Goal: Communication & Community: Share content

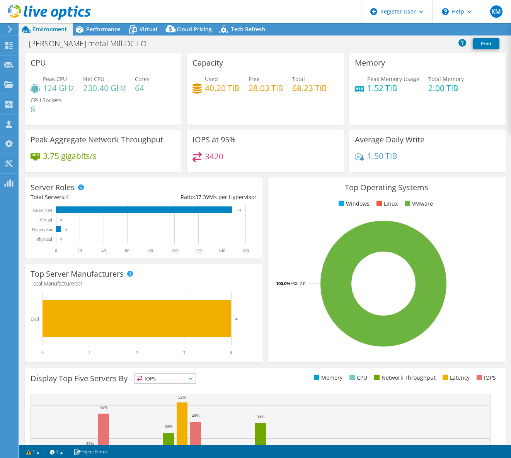
select select "USD"
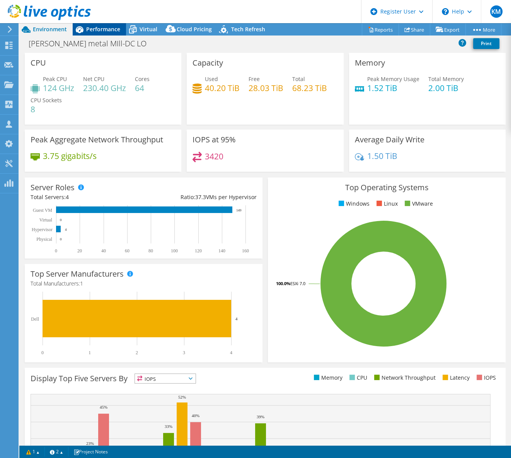
drag, startPoint x: 110, startPoint y: 23, endPoint x: 112, endPoint y: 31, distance: 8.0
click at [110, 23] on div "KM Dell User Kaylee Martinez Kaylee.Martinez@dell.com Dell My Profile Log Out \…" at bounding box center [255, 229] width 511 height 458
click at [112, 31] on span "Performance" at bounding box center [103, 28] width 34 height 7
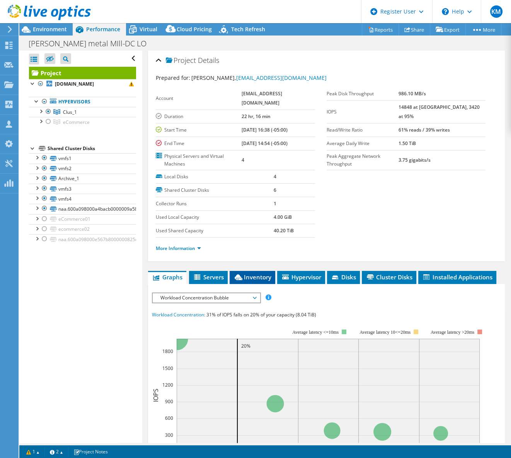
click at [263, 273] on span "Inventory" at bounding box center [252, 277] width 38 height 8
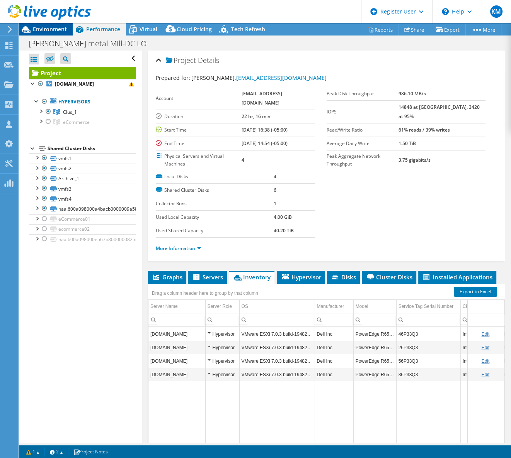
click at [39, 34] on div "Environment" at bounding box center [45, 29] width 53 height 12
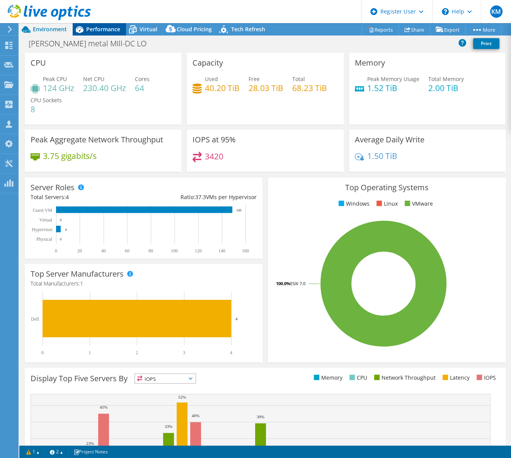
click at [95, 31] on span "Performance" at bounding box center [103, 28] width 34 height 7
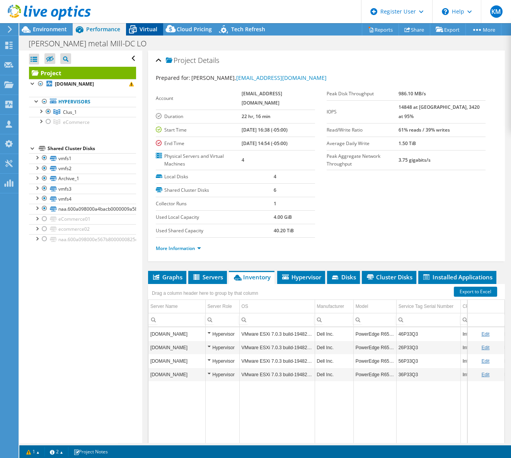
click at [147, 32] on span "Virtual" at bounding box center [148, 28] width 18 height 7
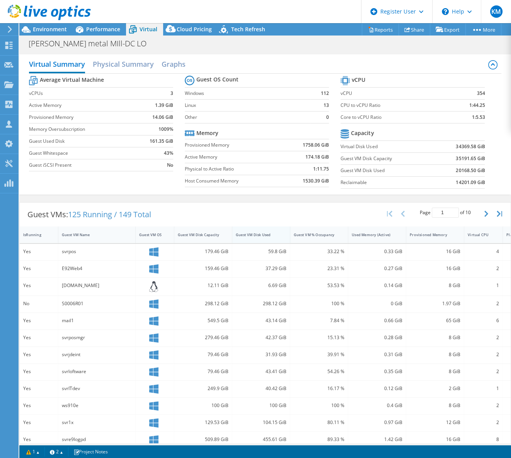
click at [281, 231] on div "Guest VM Disk Used" at bounding box center [261, 235] width 58 height 17
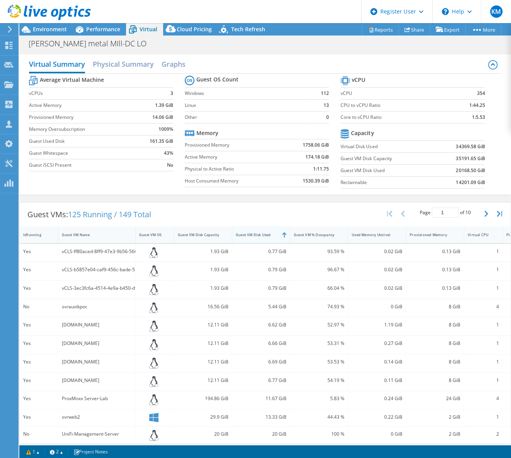
click at [281, 231] on div "Guest VM Disk Used" at bounding box center [261, 235] width 58 height 17
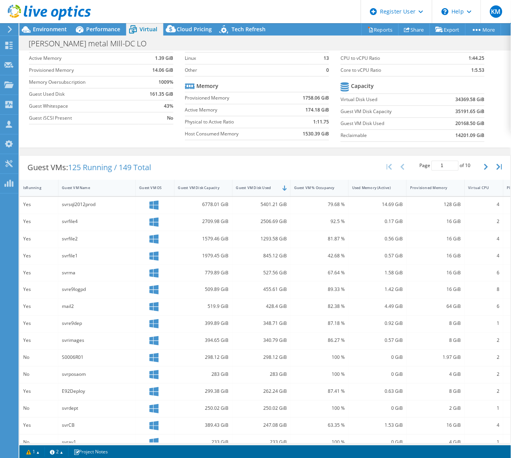
scroll to position [47, 0]
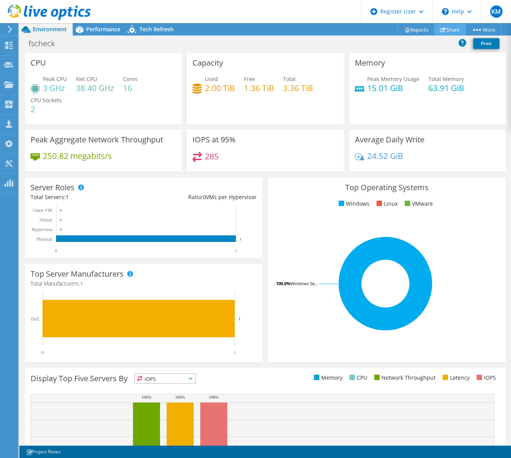
click at [452, 25] on link "Share" at bounding box center [450, 30] width 32 height 12
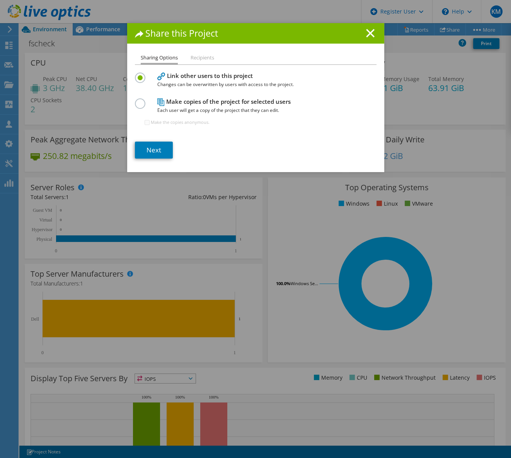
click at [360, 35] on h1 "Share this Project" at bounding box center [255, 33] width 241 height 9
click at [366, 35] on icon at bounding box center [370, 33] width 8 height 8
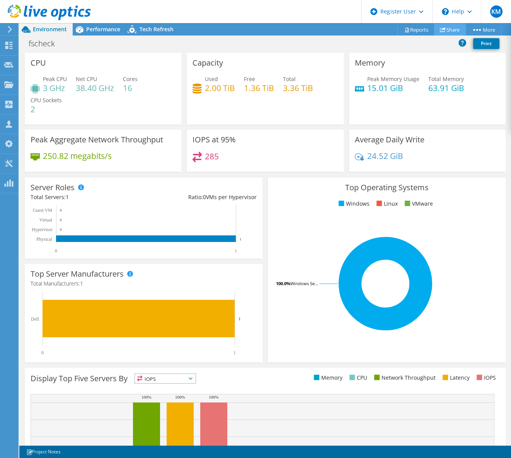
click at [450, 31] on link "Share" at bounding box center [450, 30] width 32 height 12
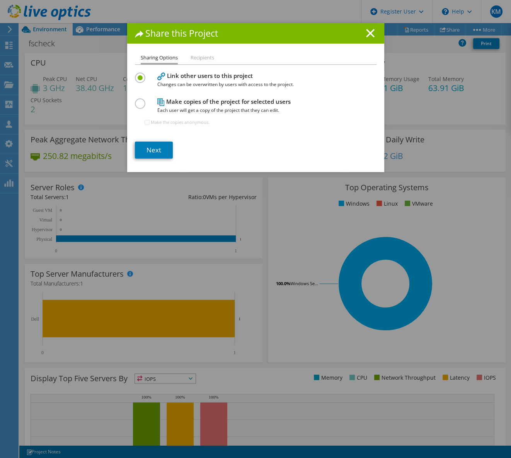
click at [364, 27] on div "Share this Project" at bounding box center [255, 33] width 257 height 20
click at [366, 39] on div "Share this Project" at bounding box center [255, 33] width 257 height 20
click at [367, 35] on icon at bounding box center [370, 33] width 8 height 8
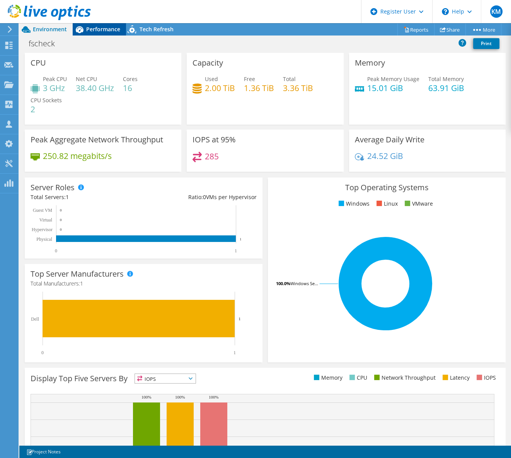
click at [103, 29] on span "Performance" at bounding box center [103, 28] width 34 height 7
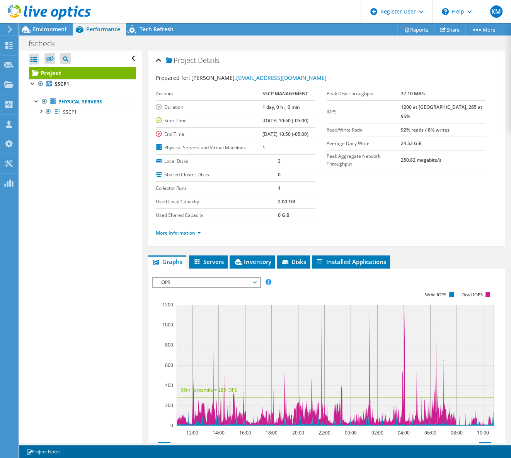
drag, startPoint x: 384, startPoint y: 213, endPoint x: 392, endPoint y: 217, distance: 9.2
click at [384, 213] on section "Prepared for: [PERSON_NAME], [EMAIL_ADDRESS][DOMAIN_NAME] Account SSCP MANAGEME…" at bounding box center [326, 159] width 341 height 170
click at [453, 27] on link "Share" at bounding box center [450, 30] width 32 height 12
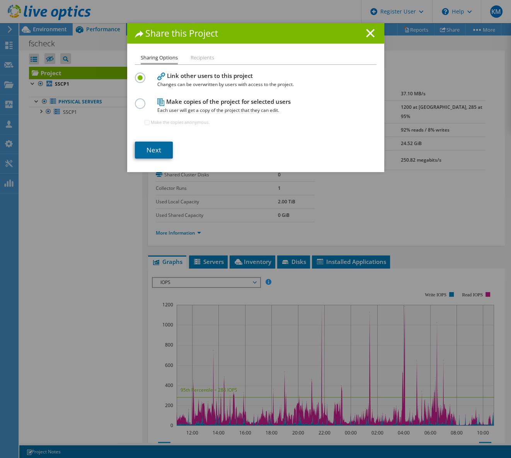
click at [148, 153] on link "Next" at bounding box center [154, 150] width 38 height 17
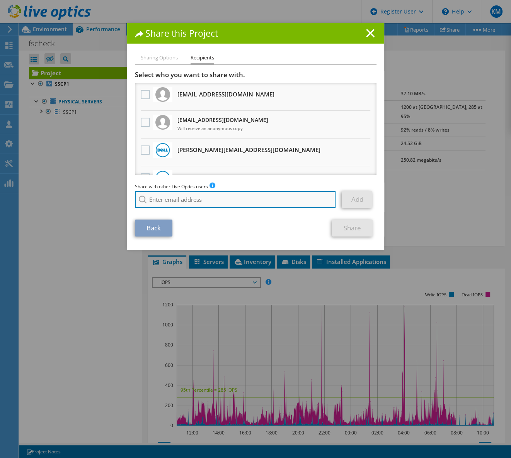
click at [196, 198] on input "search" at bounding box center [235, 199] width 201 height 17
paste input "[EMAIL_ADDRESS][DOMAIN_NAME]"
type input "[EMAIL_ADDRESS][DOMAIN_NAME]"
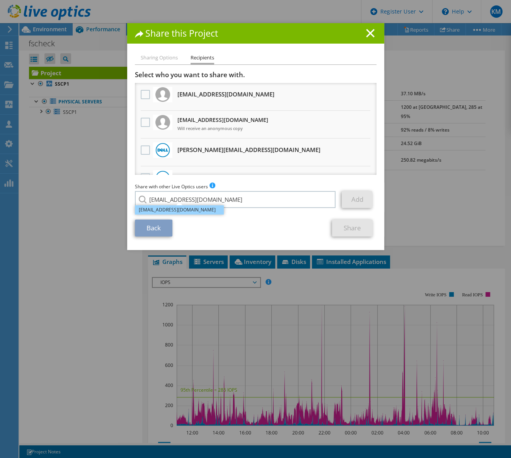
click at [211, 212] on li "[EMAIL_ADDRESS][DOMAIN_NAME]" at bounding box center [179, 209] width 89 height 9
click at [347, 195] on link "Add" at bounding box center [356, 199] width 31 height 17
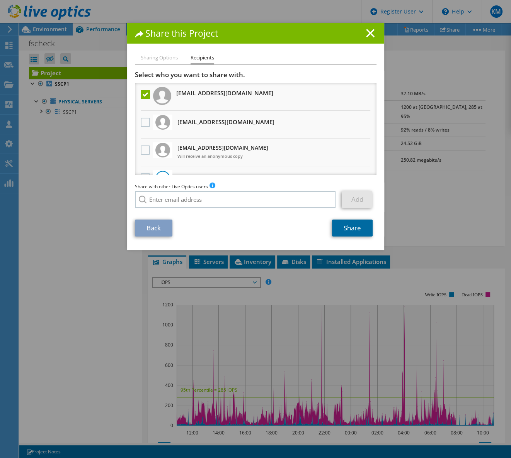
click at [358, 229] on link "Share" at bounding box center [352, 228] width 41 height 17
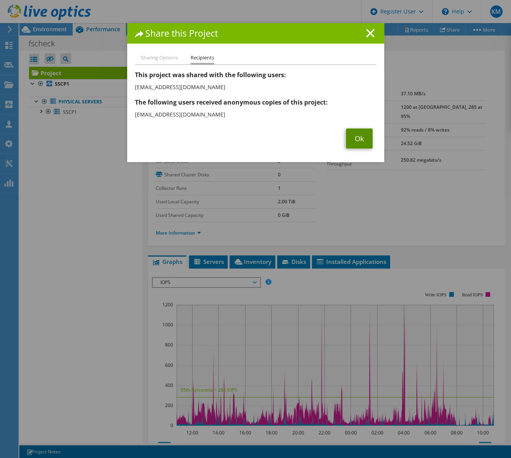
click at [357, 132] on link "Ok" at bounding box center [359, 139] width 27 height 20
